Goal: Information Seeking & Learning: Learn about a topic

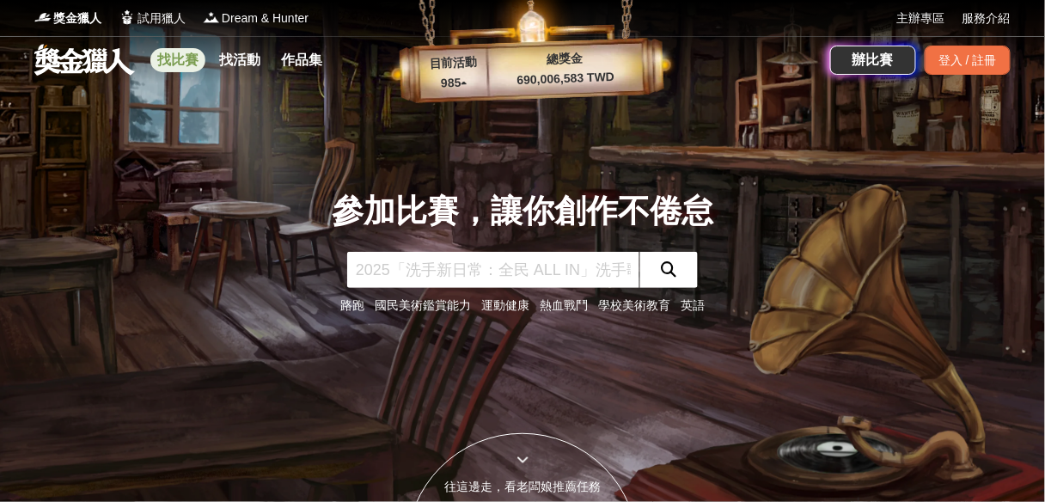
click at [181, 59] on link "找比賽" at bounding box center [177, 60] width 55 height 24
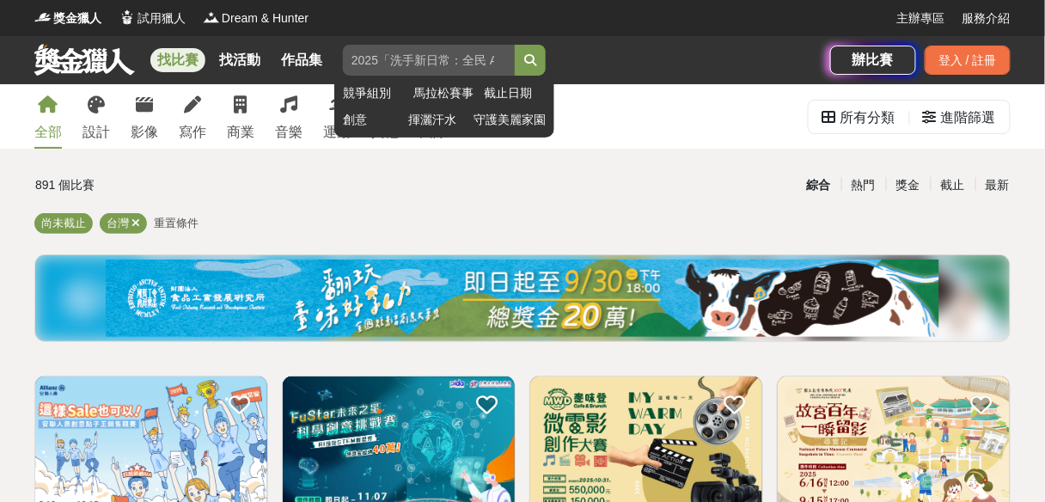
click at [413, 67] on input "search" at bounding box center [429, 60] width 172 height 31
type input "生物"
click at [515, 45] on button "submit" at bounding box center [530, 60] width 31 height 31
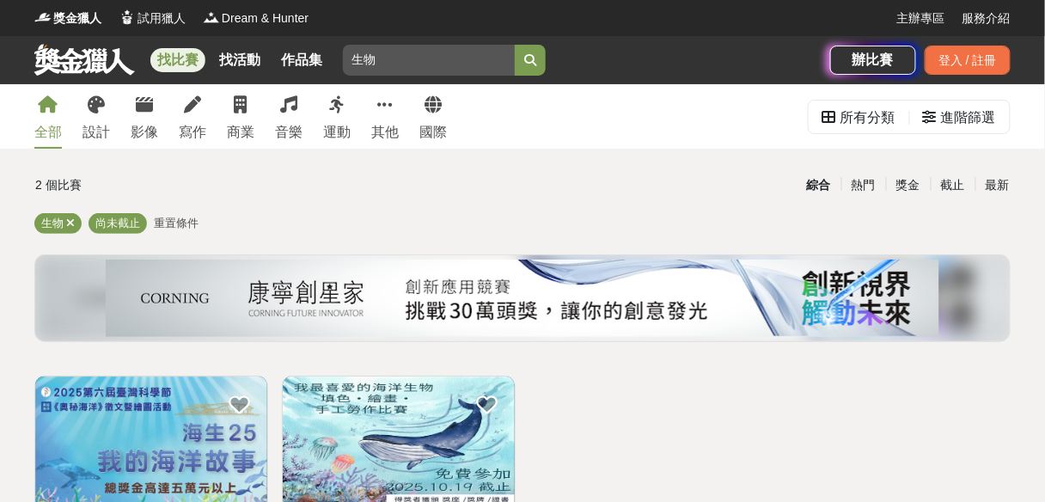
click at [438, 114] on link "國際" at bounding box center [433, 116] width 28 height 64
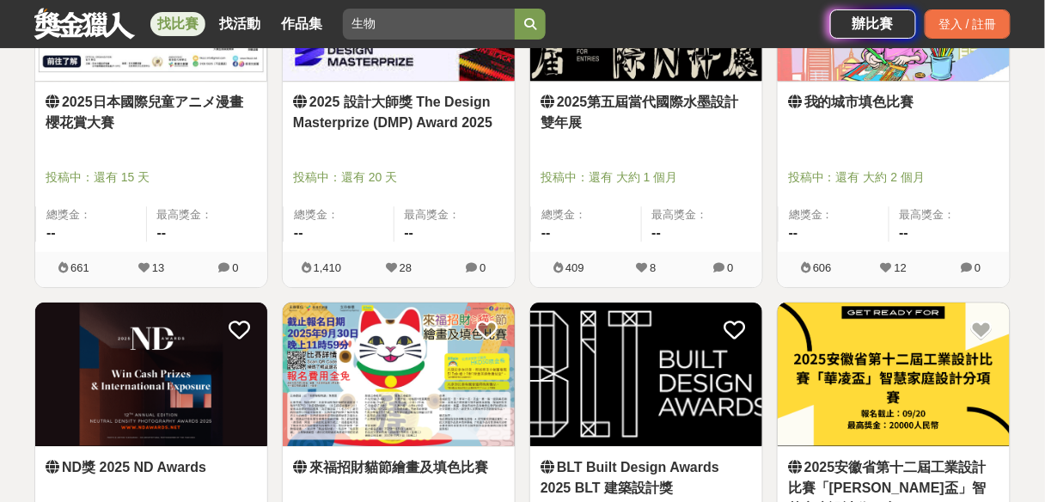
scroll to position [1306, 0]
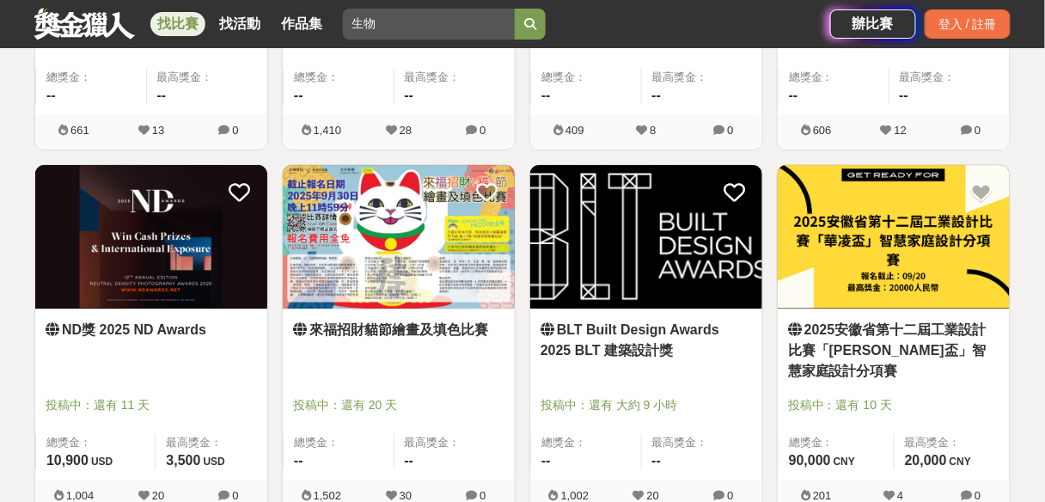
drag, startPoint x: 165, startPoint y: 268, endPoint x: 517, endPoint y: 362, distance: 364.6
click at [517, 362] on div "來福招財貓節繪畫及填色比賽 投稿中：還有 20 天 總獎金： -- 最高獎金： -- 1,502 30 0" at bounding box center [399, 346] width 248 height 365
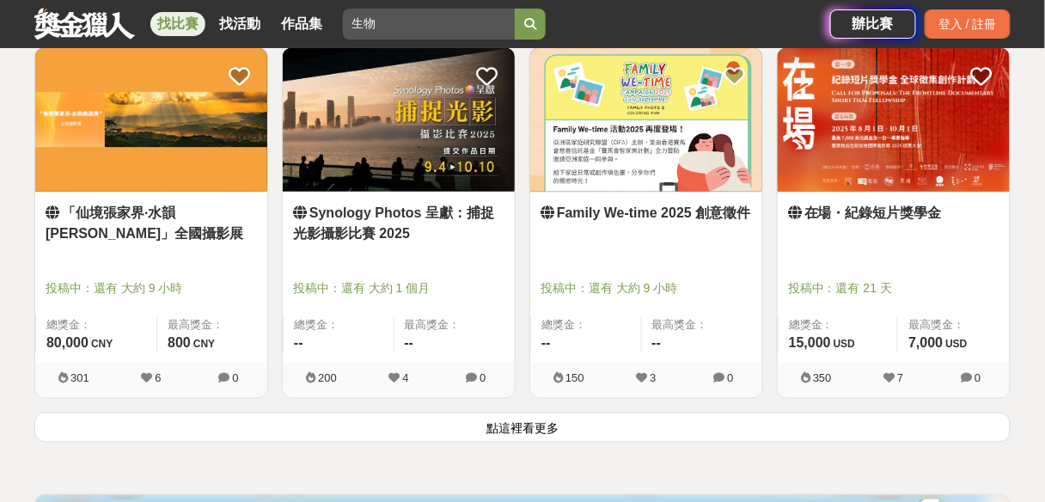
scroll to position [2200, 0]
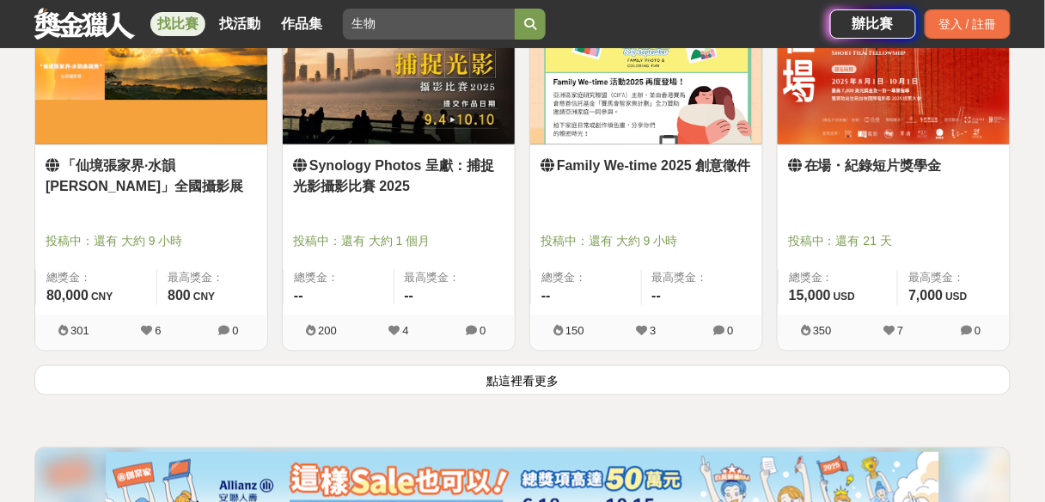
click at [608, 379] on button "點這裡看更多" at bounding box center [522, 380] width 976 height 30
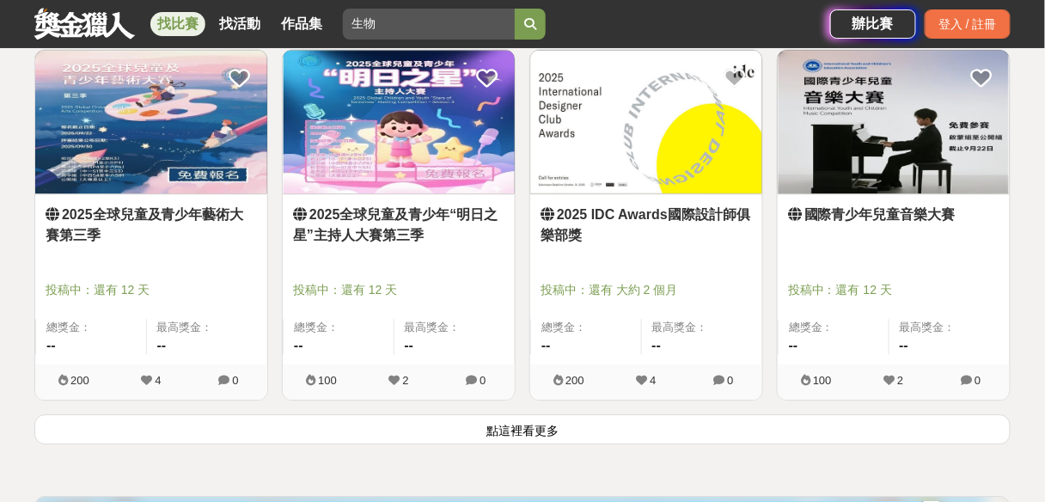
scroll to position [4538, 0]
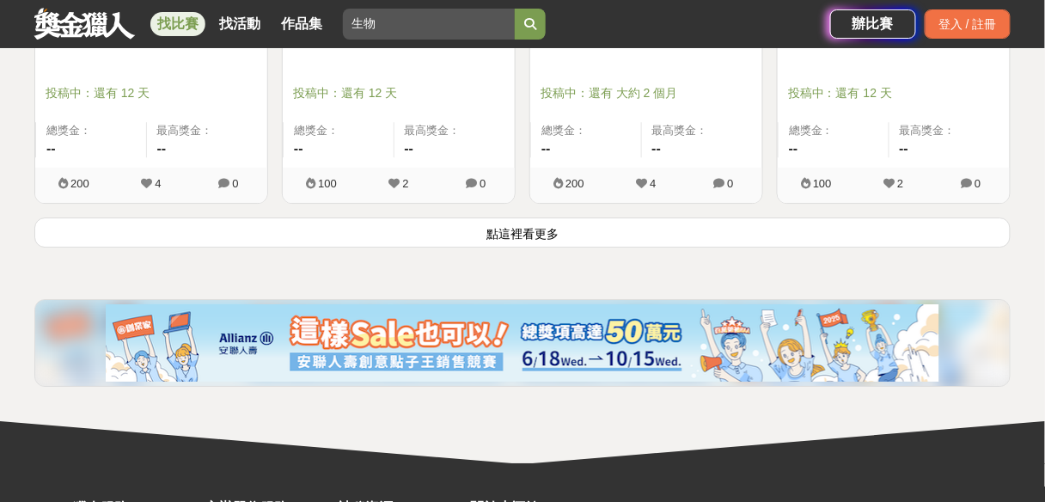
click at [530, 229] on button "點這裡看更多" at bounding box center [522, 232] width 976 height 30
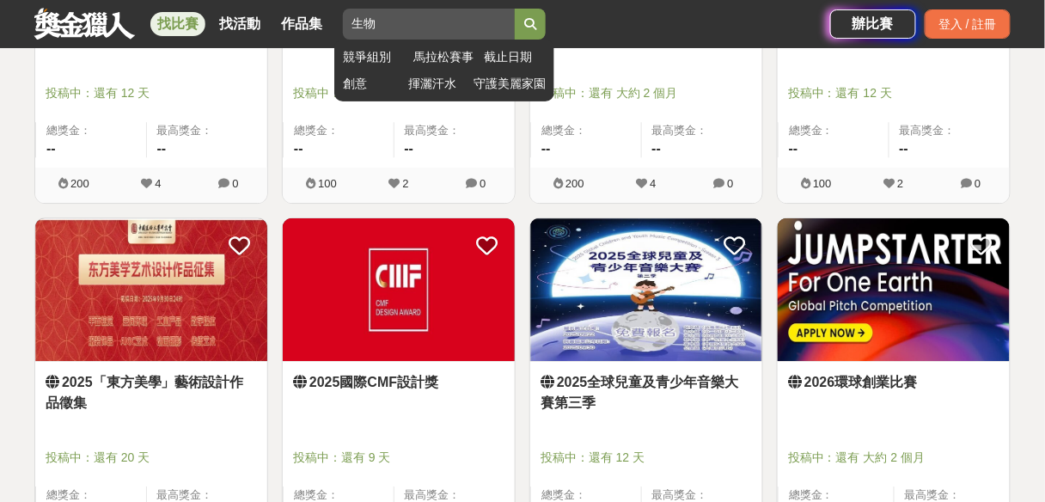
click at [432, 29] on input "生物" at bounding box center [429, 24] width 172 height 31
click at [523, 26] on button "submit" at bounding box center [530, 24] width 31 height 31
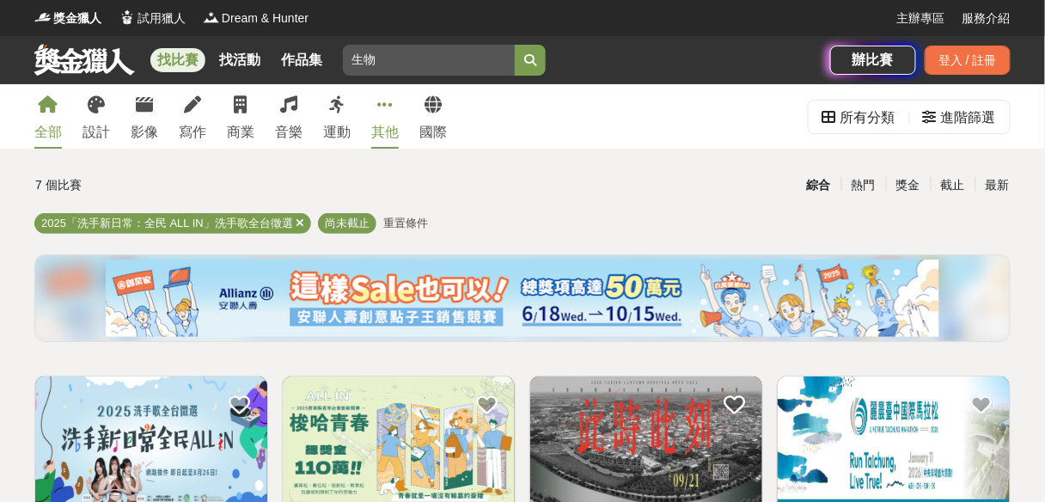
click at [382, 113] on link "其他" at bounding box center [385, 116] width 28 height 64
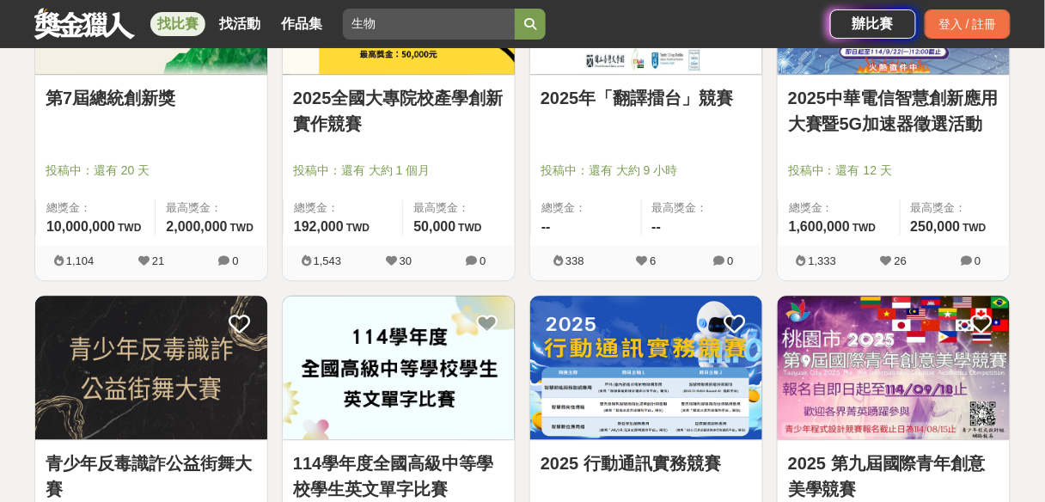
scroll to position [825, 0]
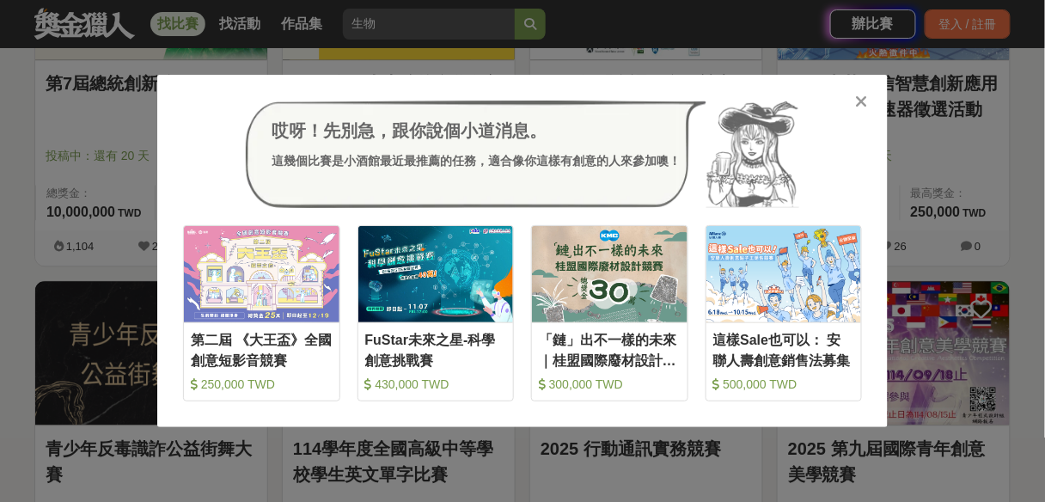
click at [860, 102] on icon at bounding box center [862, 101] width 13 height 17
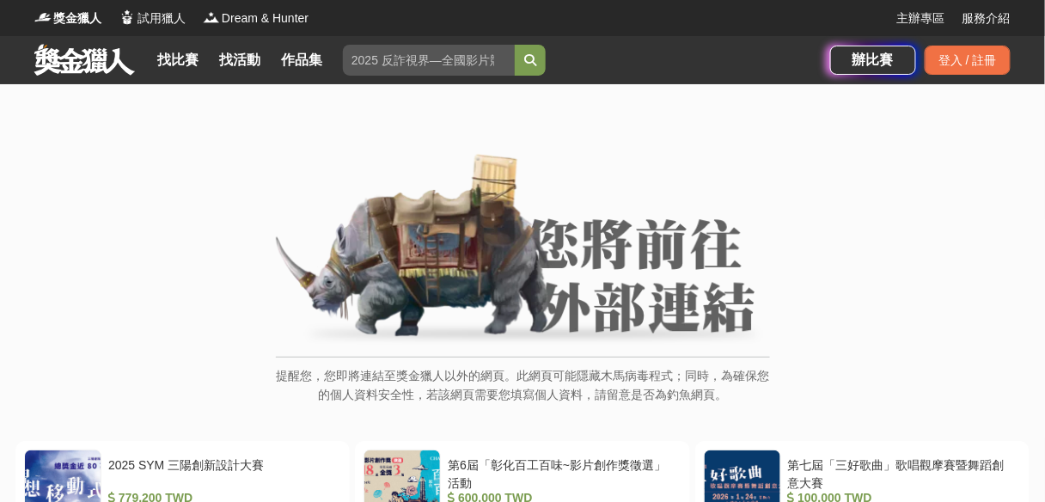
click at [594, 239] on img at bounding box center [523, 251] width 494 height 194
click at [598, 313] on img at bounding box center [523, 251] width 494 height 194
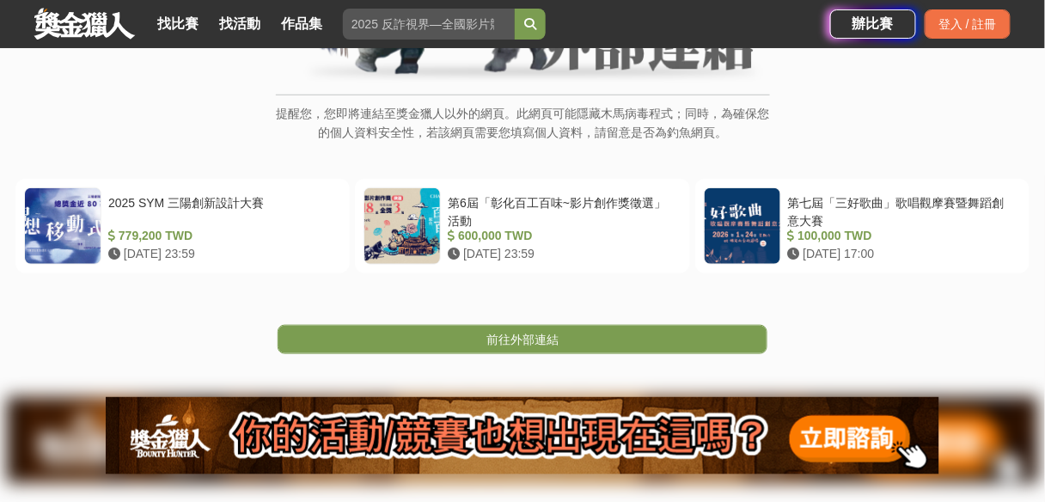
scroll to position [413, 0]
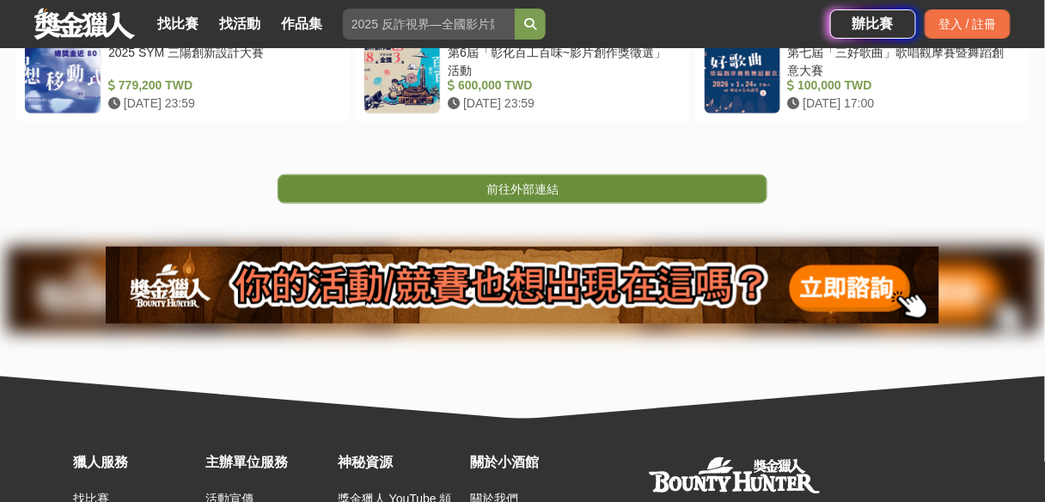
click at [521, 182] on span "前往外部連結" at bounding box center [522, 189] width 72 height 14
